Goal: Task Accomplishment & Management: Complete application form

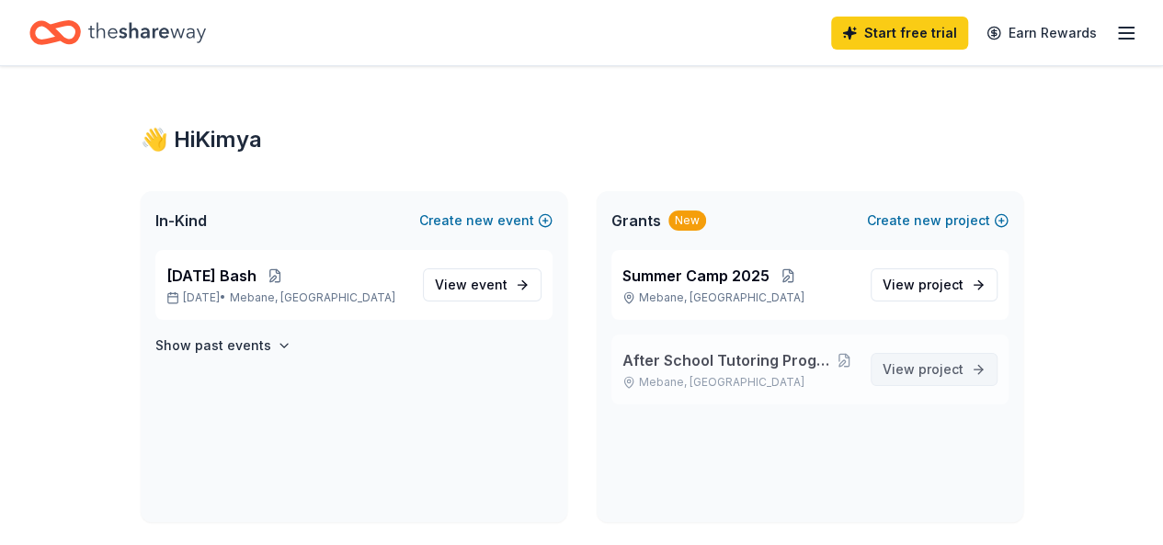
click at [945, 362] on span "project" at bounding box center [941, 369] width 45 height 16
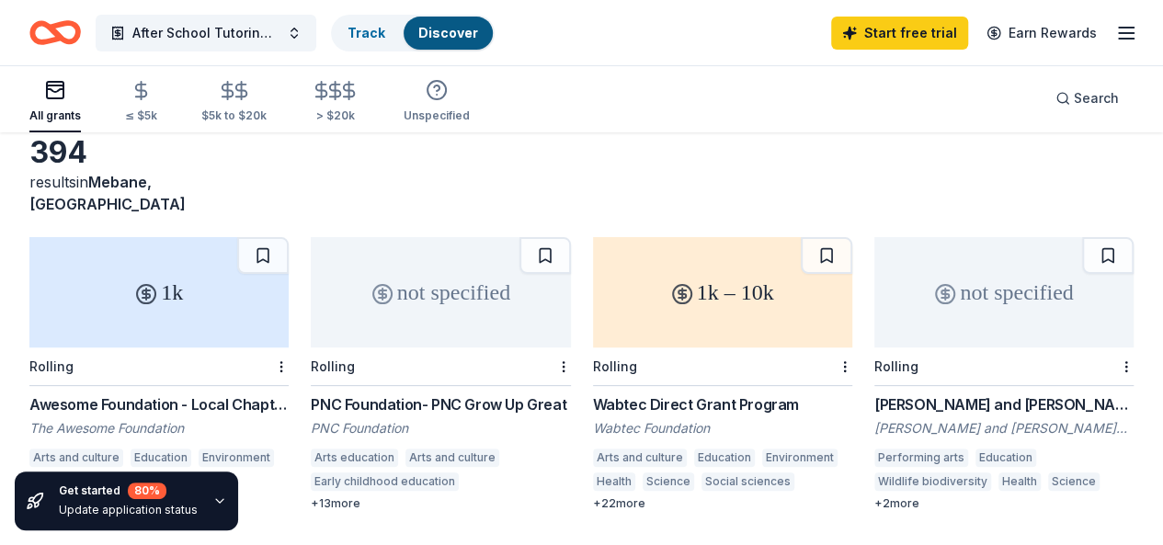
scroll to position [184, 0]
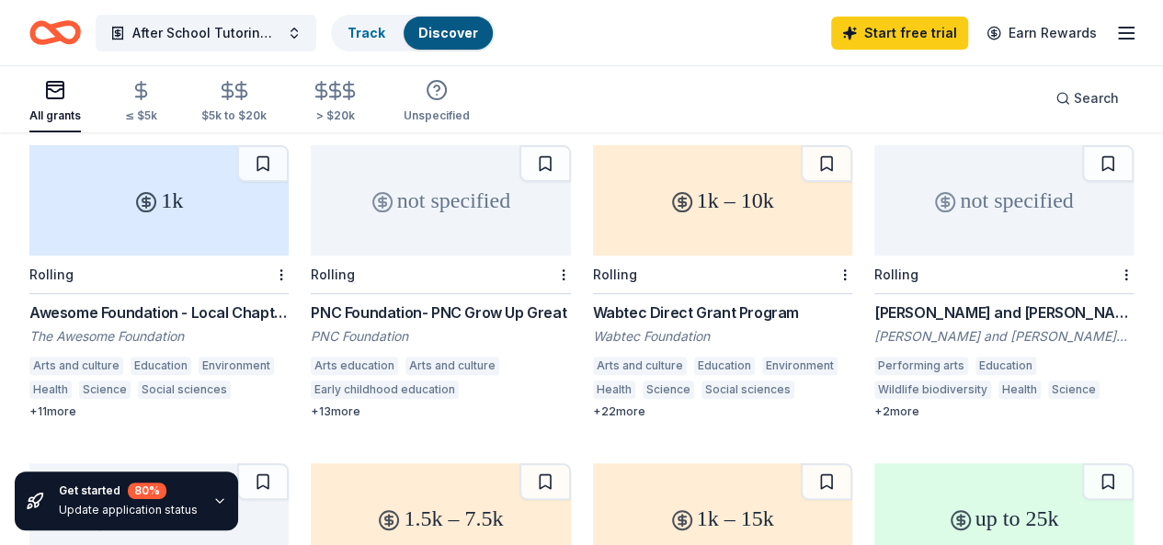
click at [137, 223] on div "1k" at bounding box center [158, 200] width 259 height 110
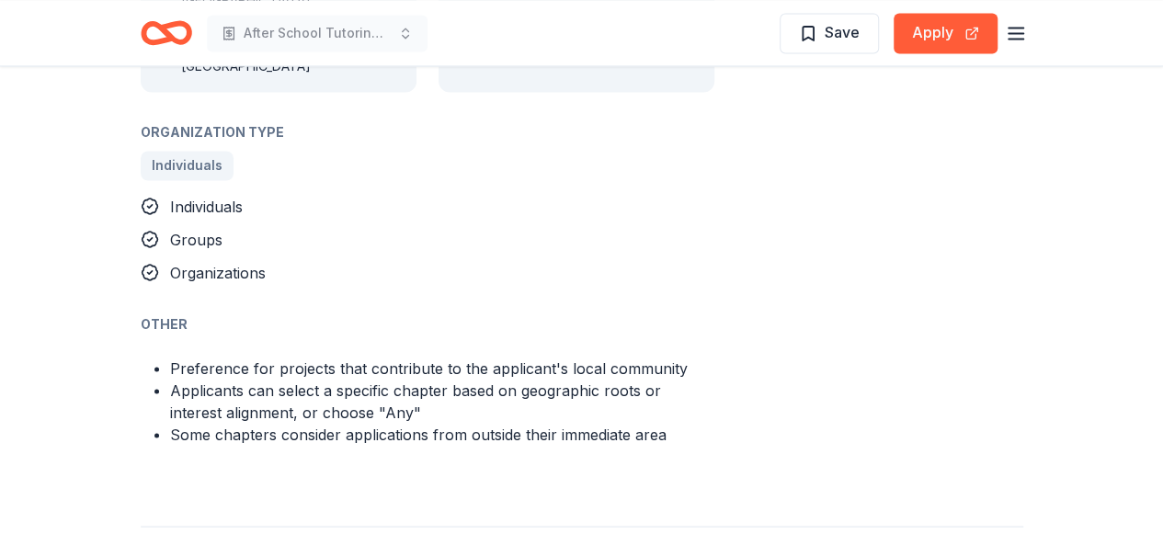
scroll to position [1471, 0]
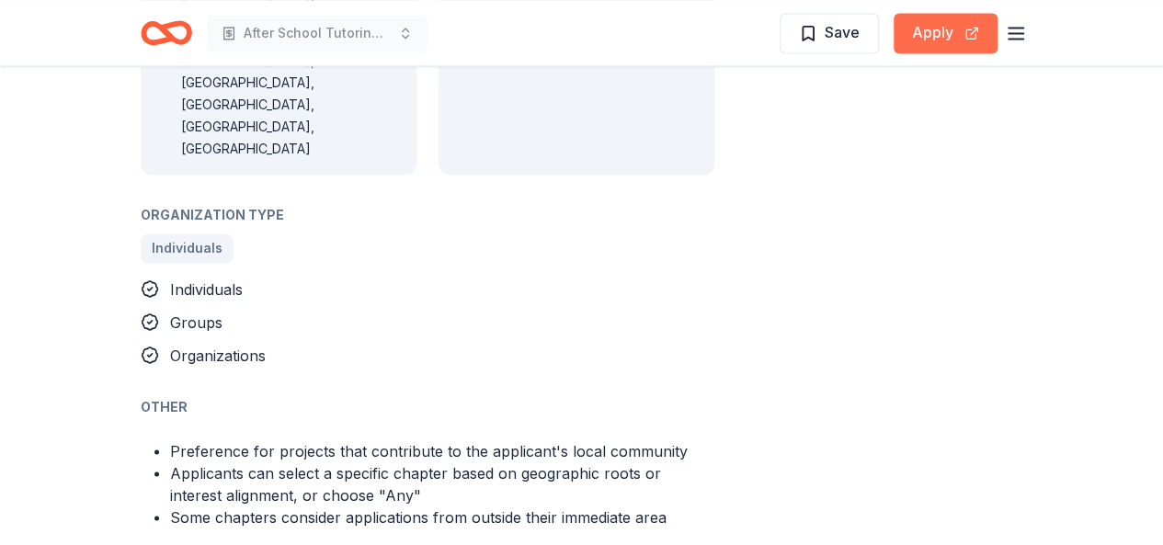
click at [934, 21] on button "Apply" at bounding box center [946, 33] width 104 height 40
